Goal: Information Seeking & Learning: Understand process/instructions

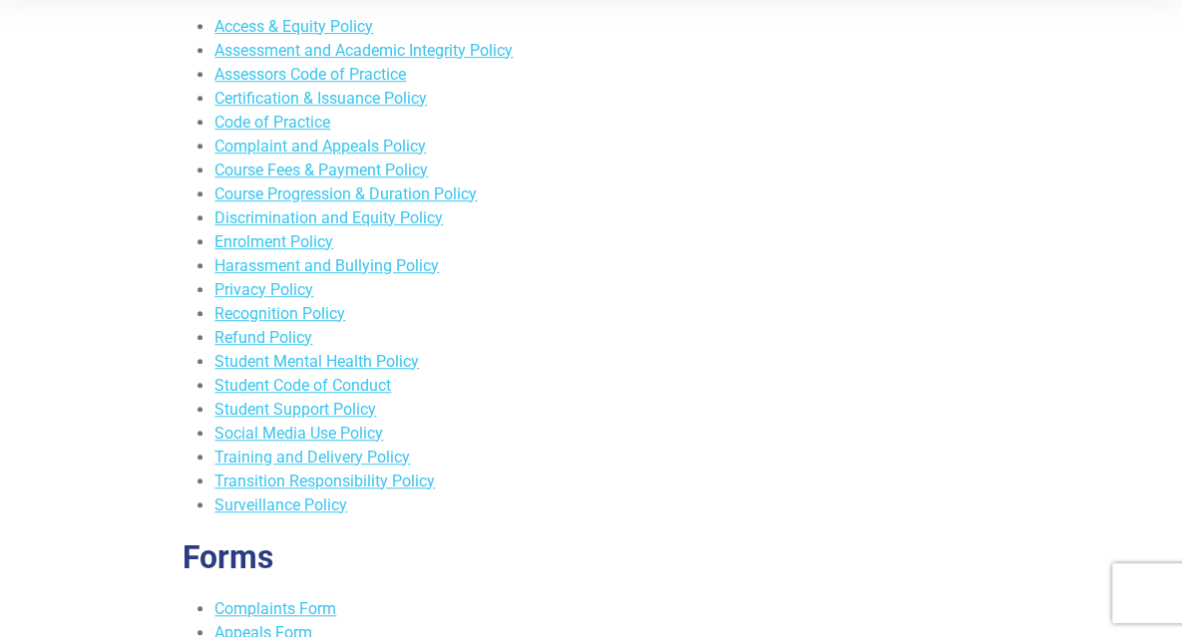
scroll to position [458, 0]
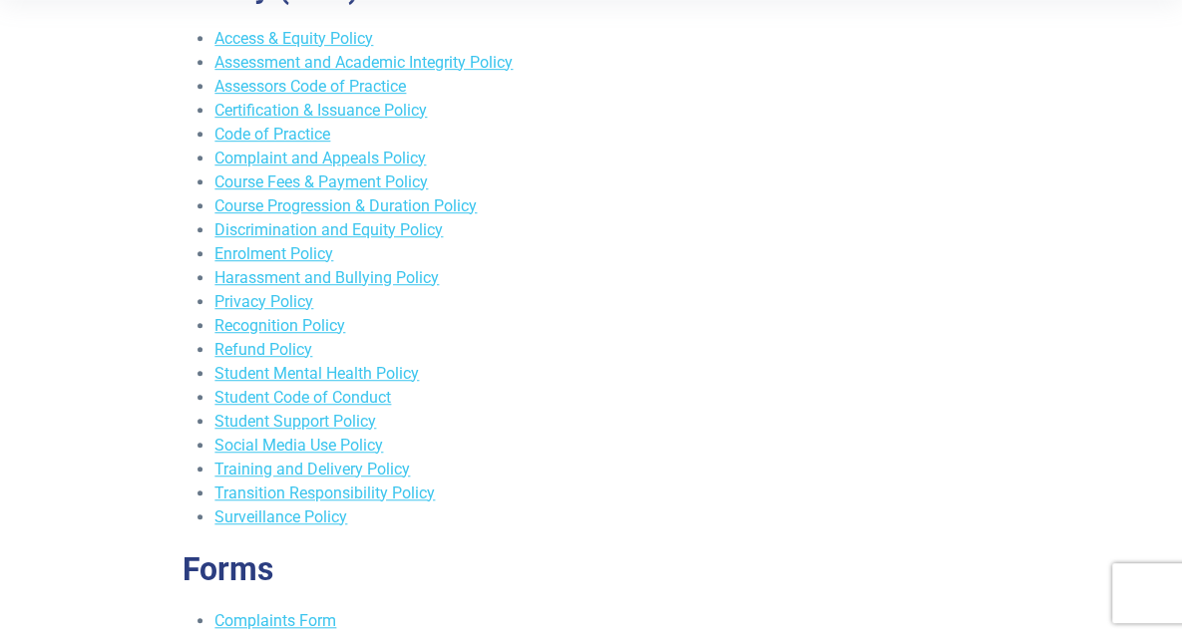
click at [465, 72] on link "Assessment and Academic Integrity Policy" at bounding box center [363, 62] width 298 height 19
click at [385, 168] on link "Complaint and Appeals Policy" at bounding box center [319, 158] width 211 height 19
click at [428, 191] on link "Course Fees & Payment Policy" at bounding box center [320, 182] width 213 height 19
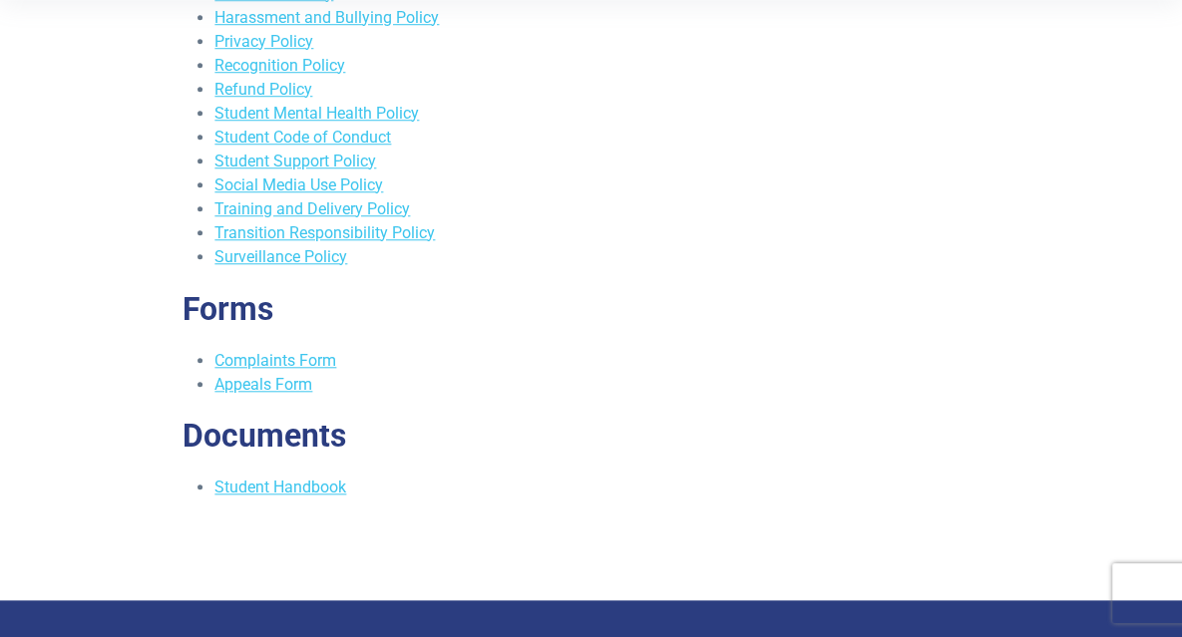
scroll to position [719, 0]
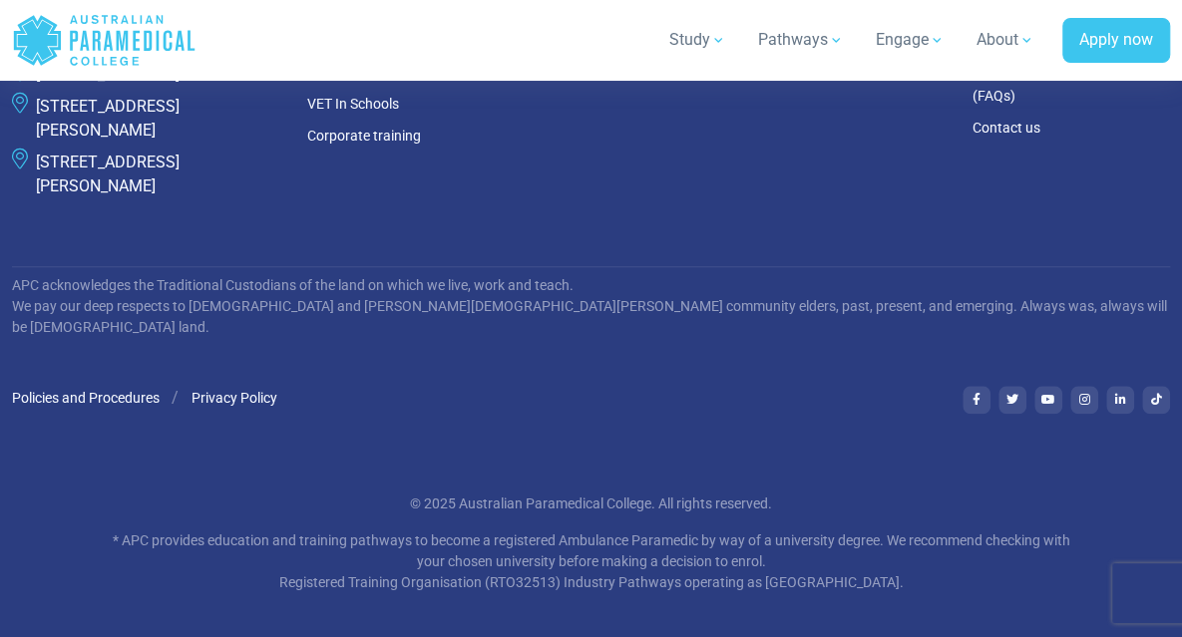
scroll to position [975, 0]
